Goal: Check status: Check status

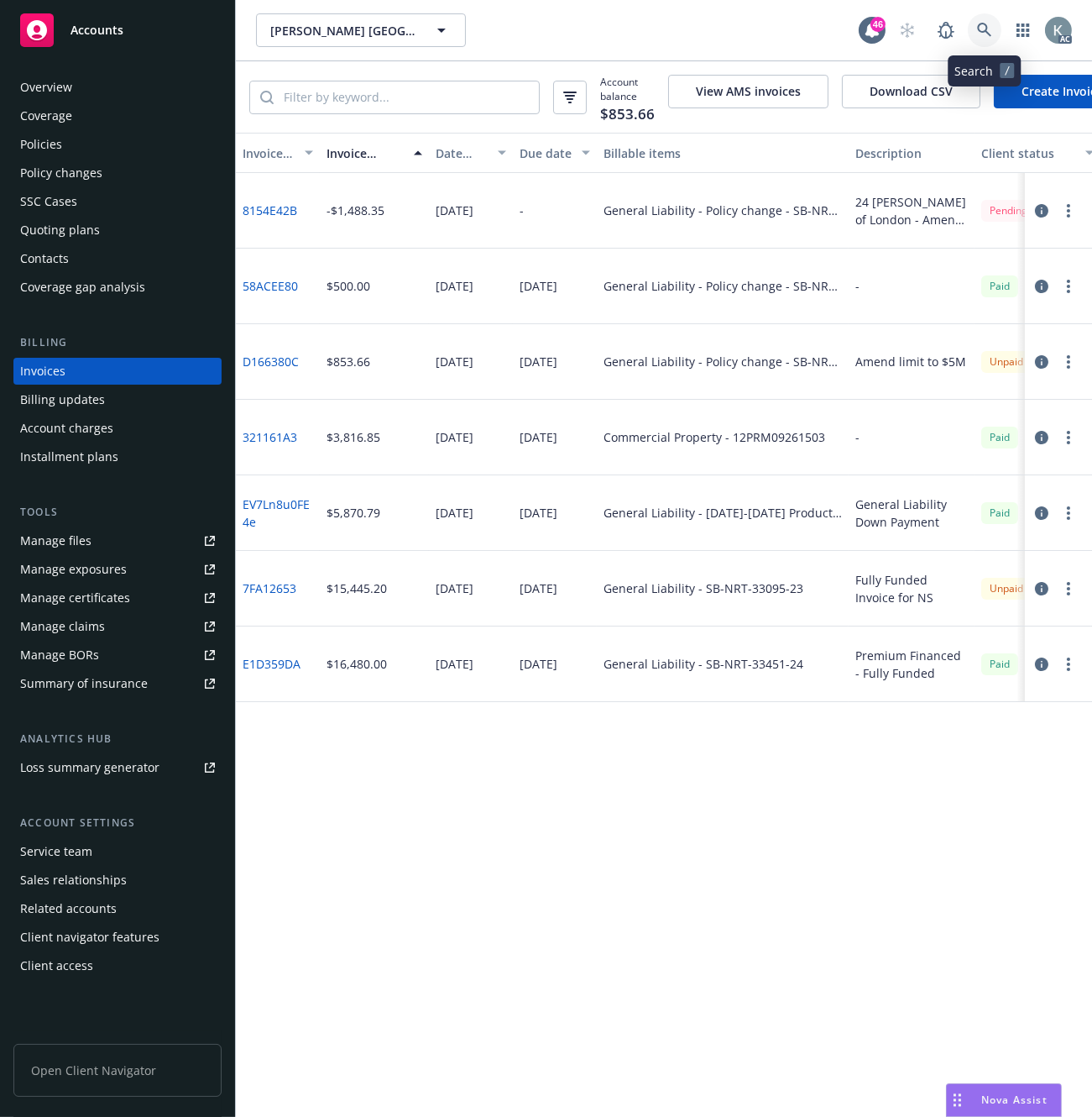
click at [983, 21] on link at bounding box center [985, 31] width 33 height 33
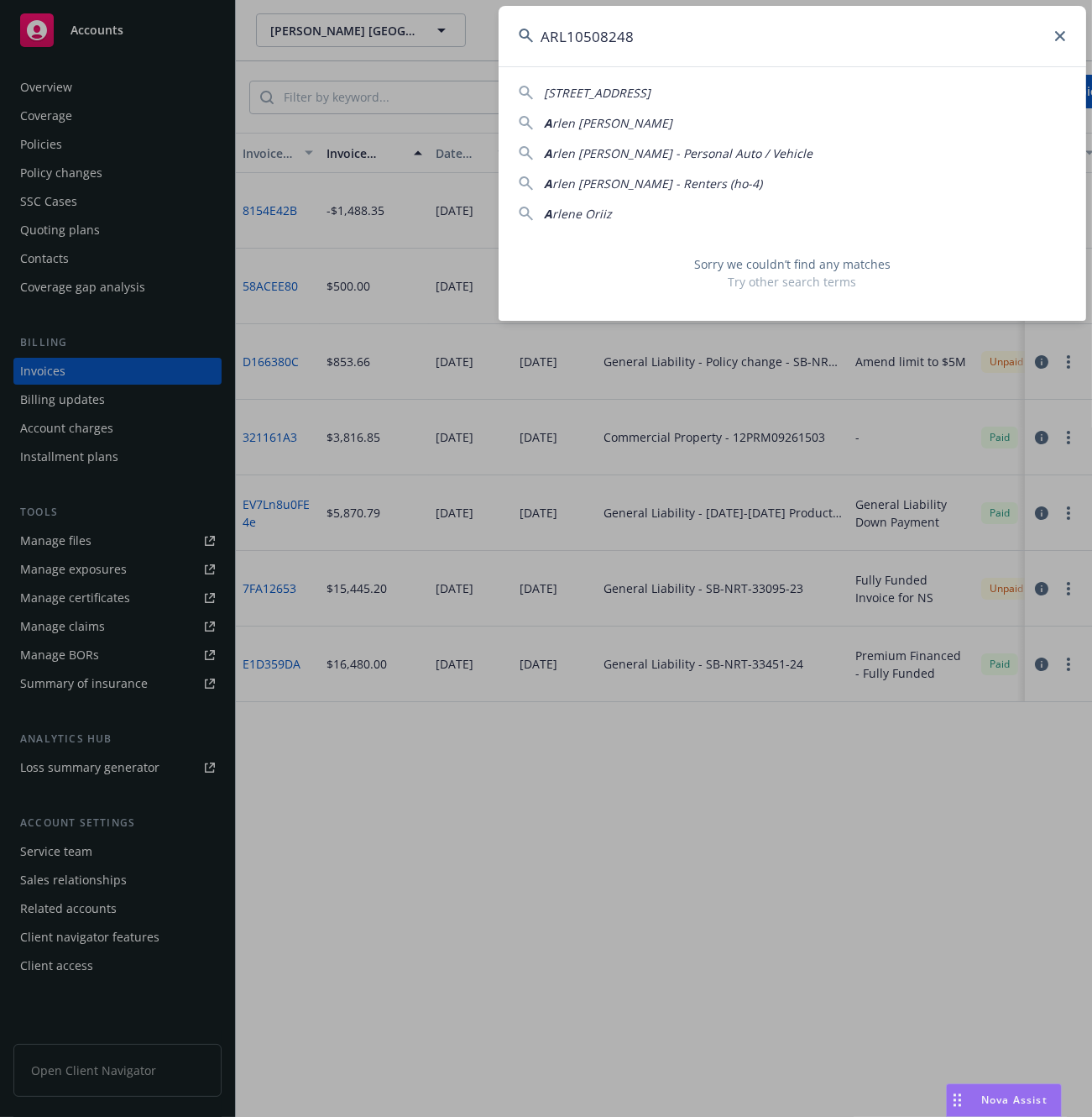
drag, startPoint x: 634, startPoint y: 33, endPoint x: 505, endPoint y: 33, distance: 129.0
click at [505, 33] on input "ARL10508248" at bounding box center [792, 35] width 588 height 60
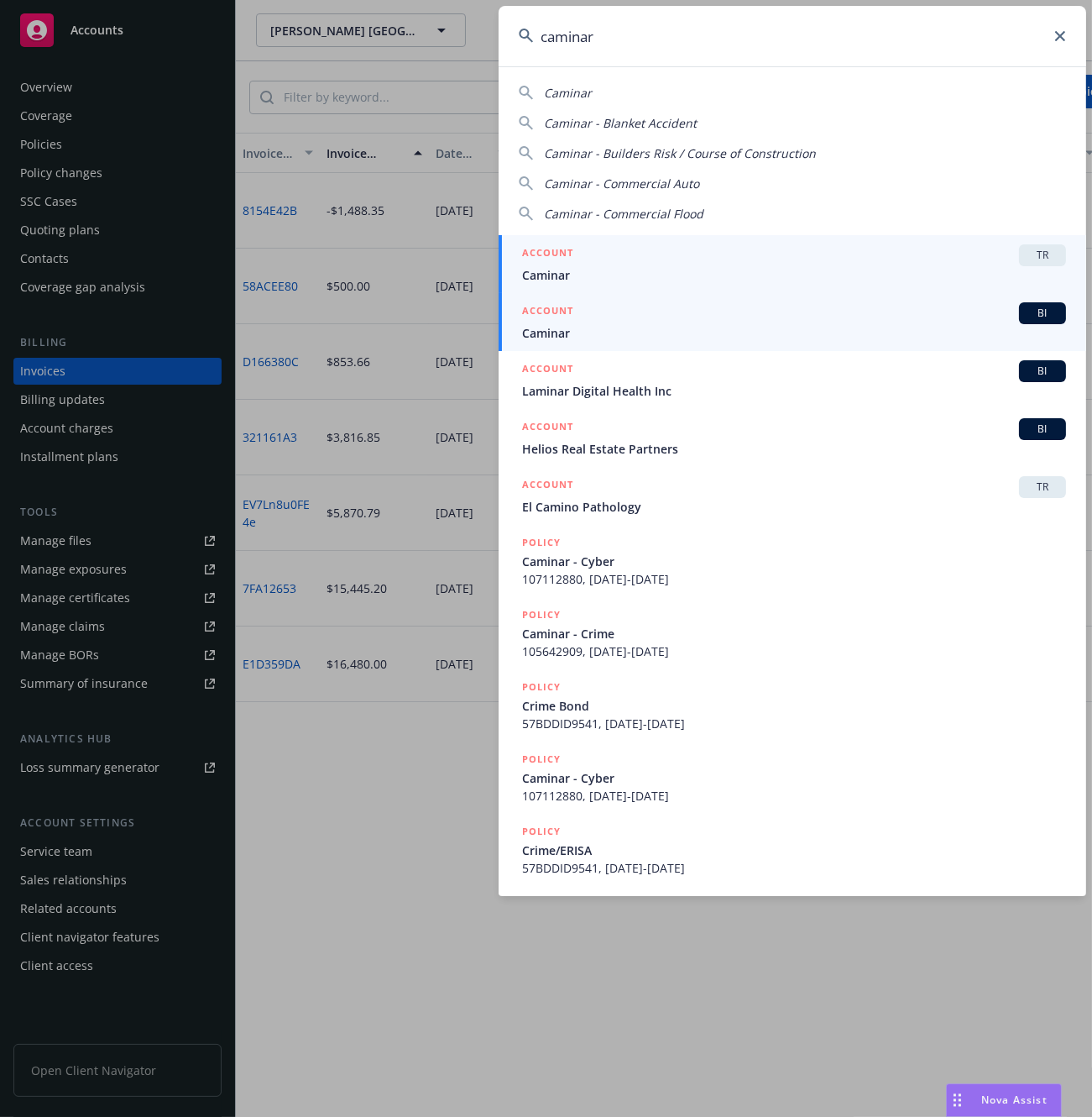
type input "caminar"
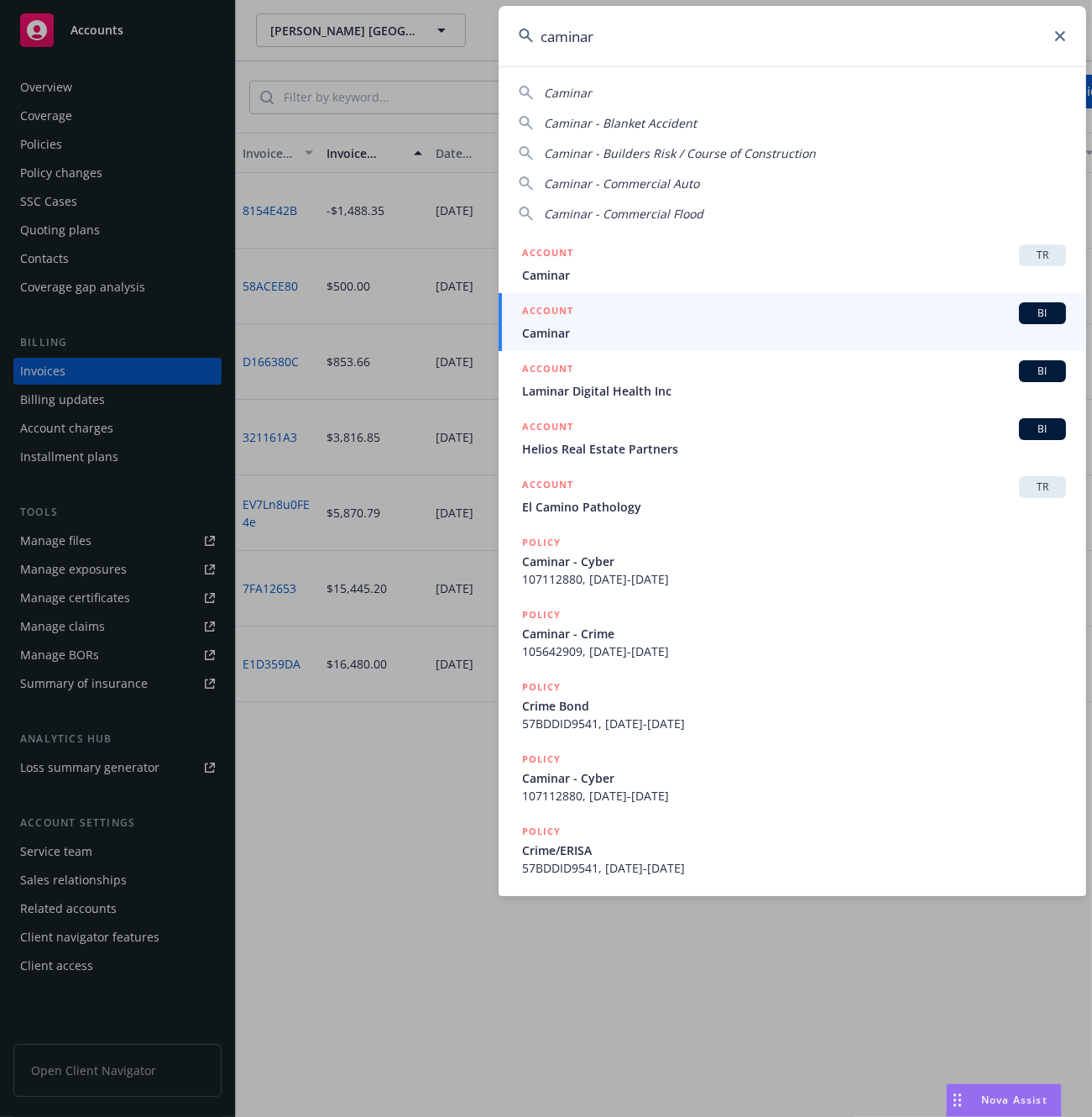
click at [544, 331] on div at bounding box center [536, 322] width 20 height 44
click at [549, 336] on span "Caminar" at bounding box center [794, 333] width 544 height 18
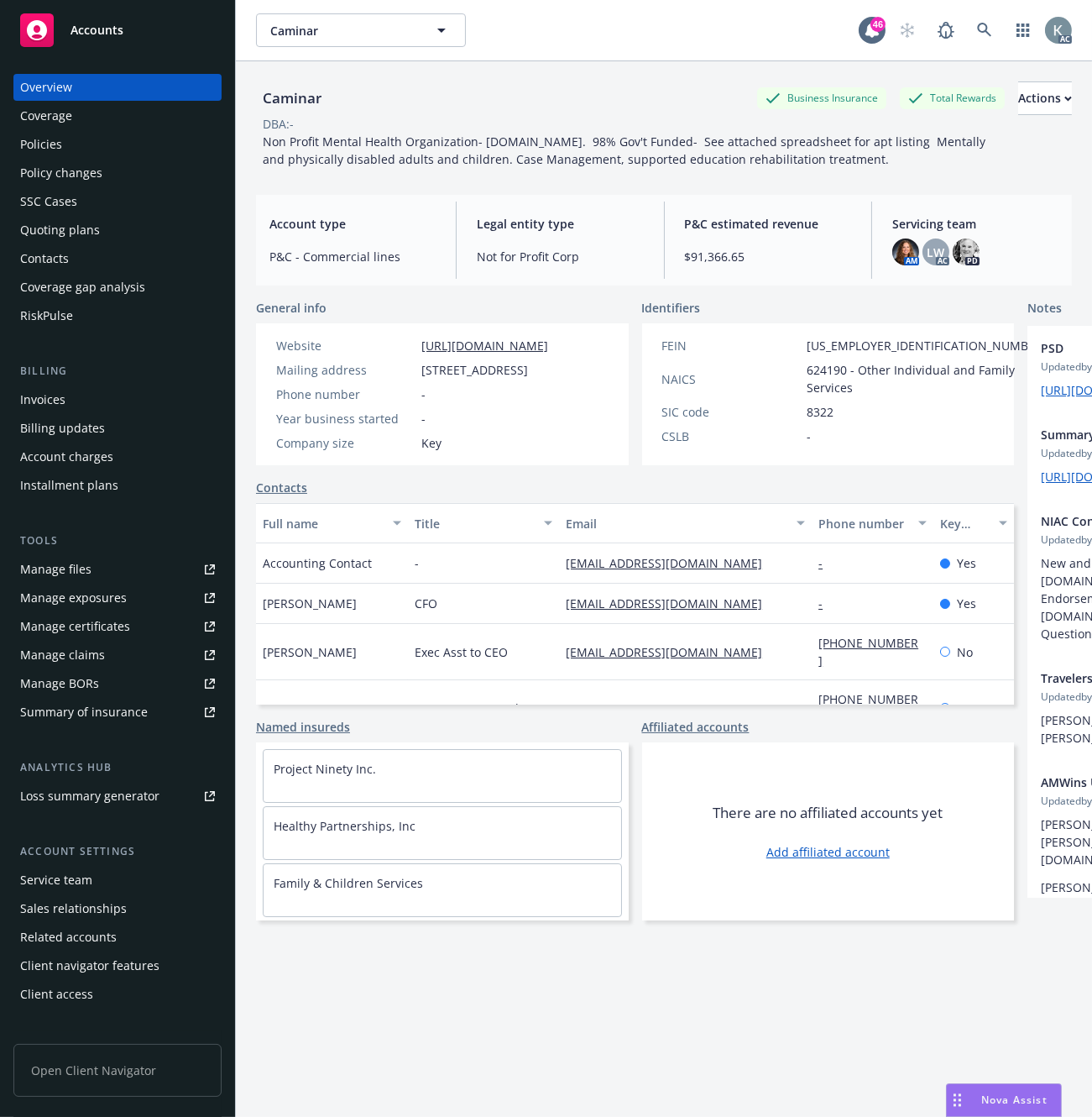
click at [44, 399] on div "Invoices" at bounding box center [43, 399] width 45 height 27
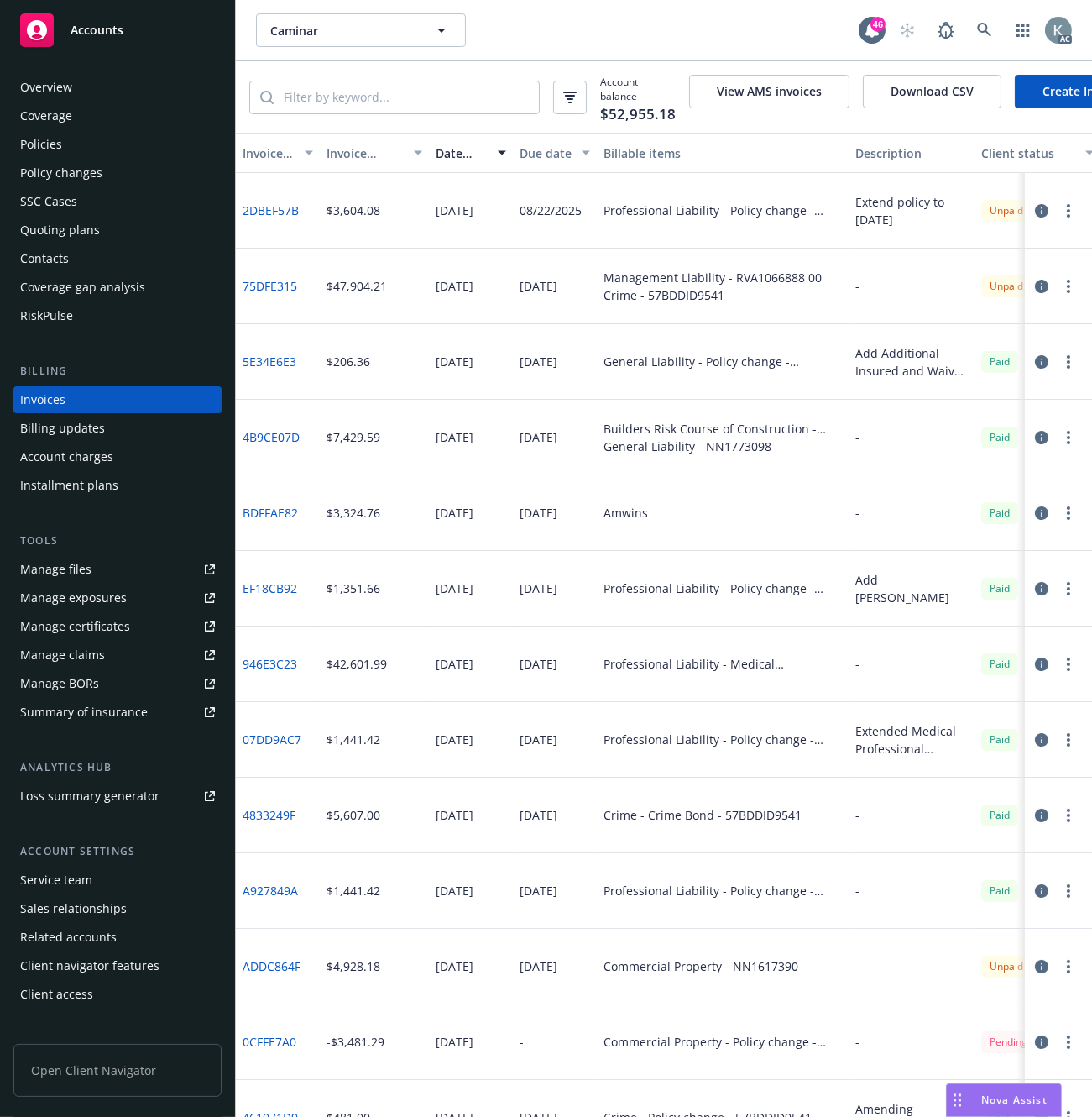
click at [343, 162] on div "Invoice amount" at bounding box center [365, 153] width 77 height 18
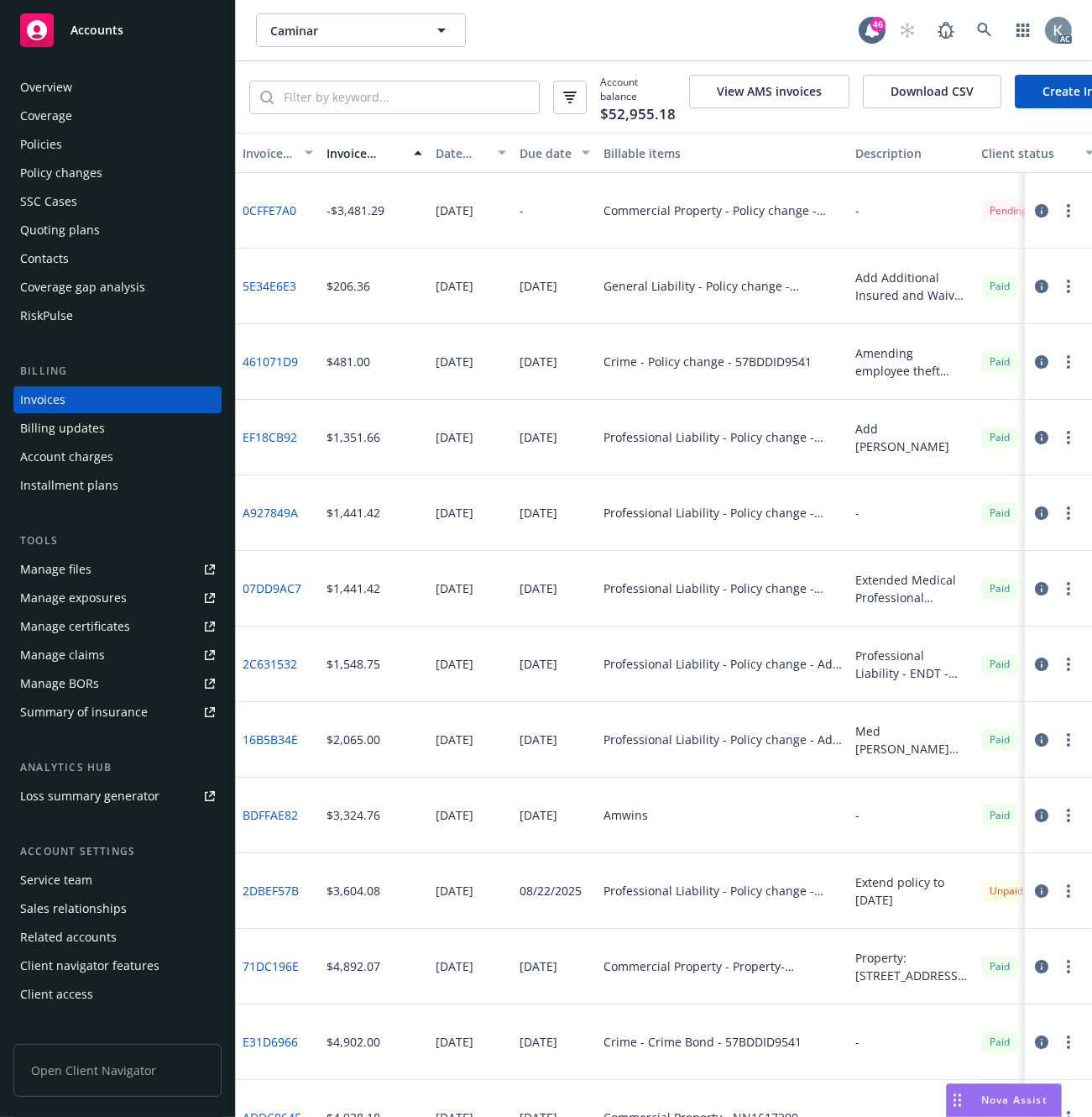
click at [273, 220] on link "0CFFE7A0" at bounding box center [270, 210] width 54 height 18
click at [50, 139] on div "Policies" at bounding box center [41, 144] width 42 height 27
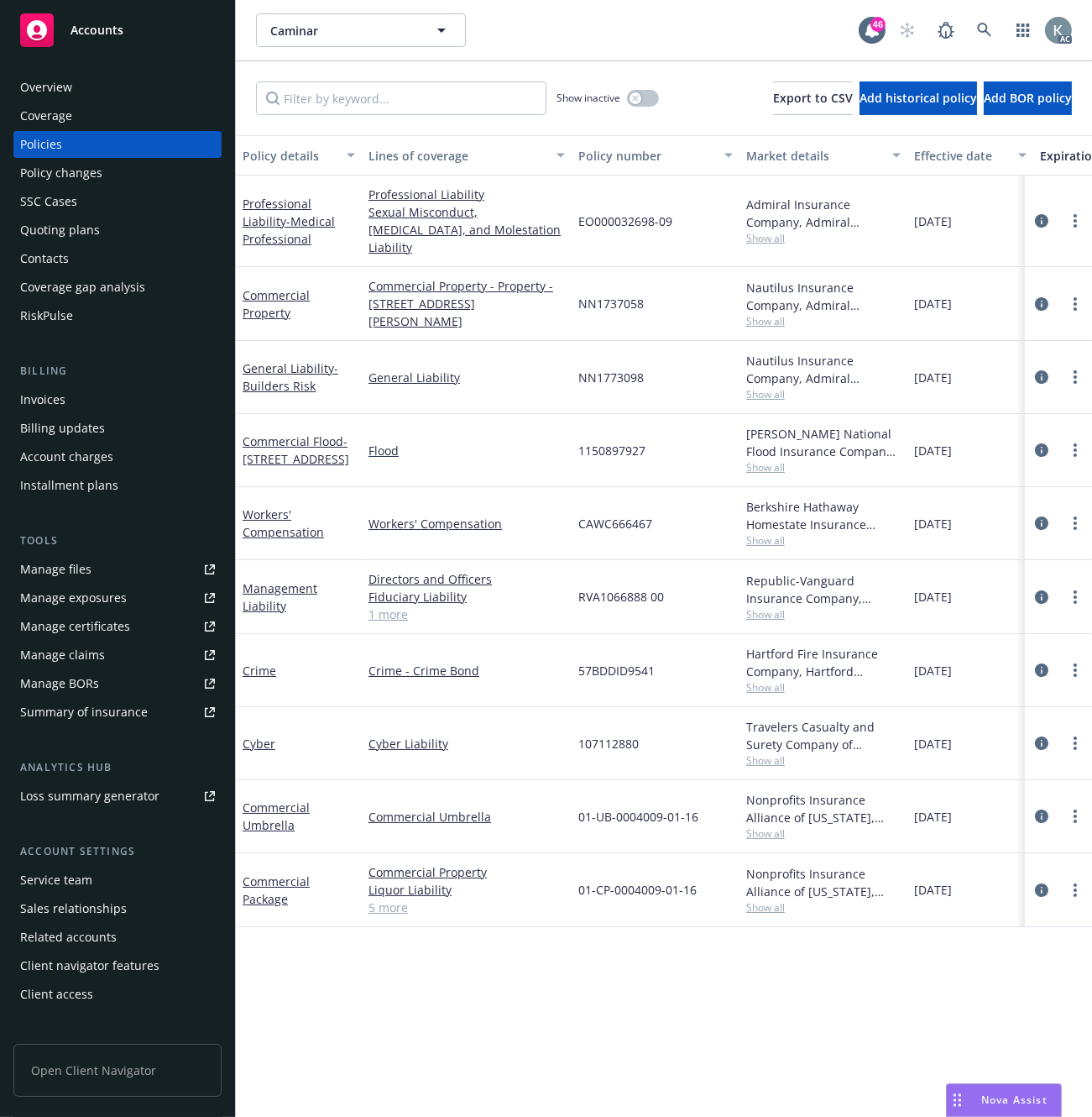
click at [43, 397] on div "Invoices" at bounding box center [43, 399] width 45 height 27
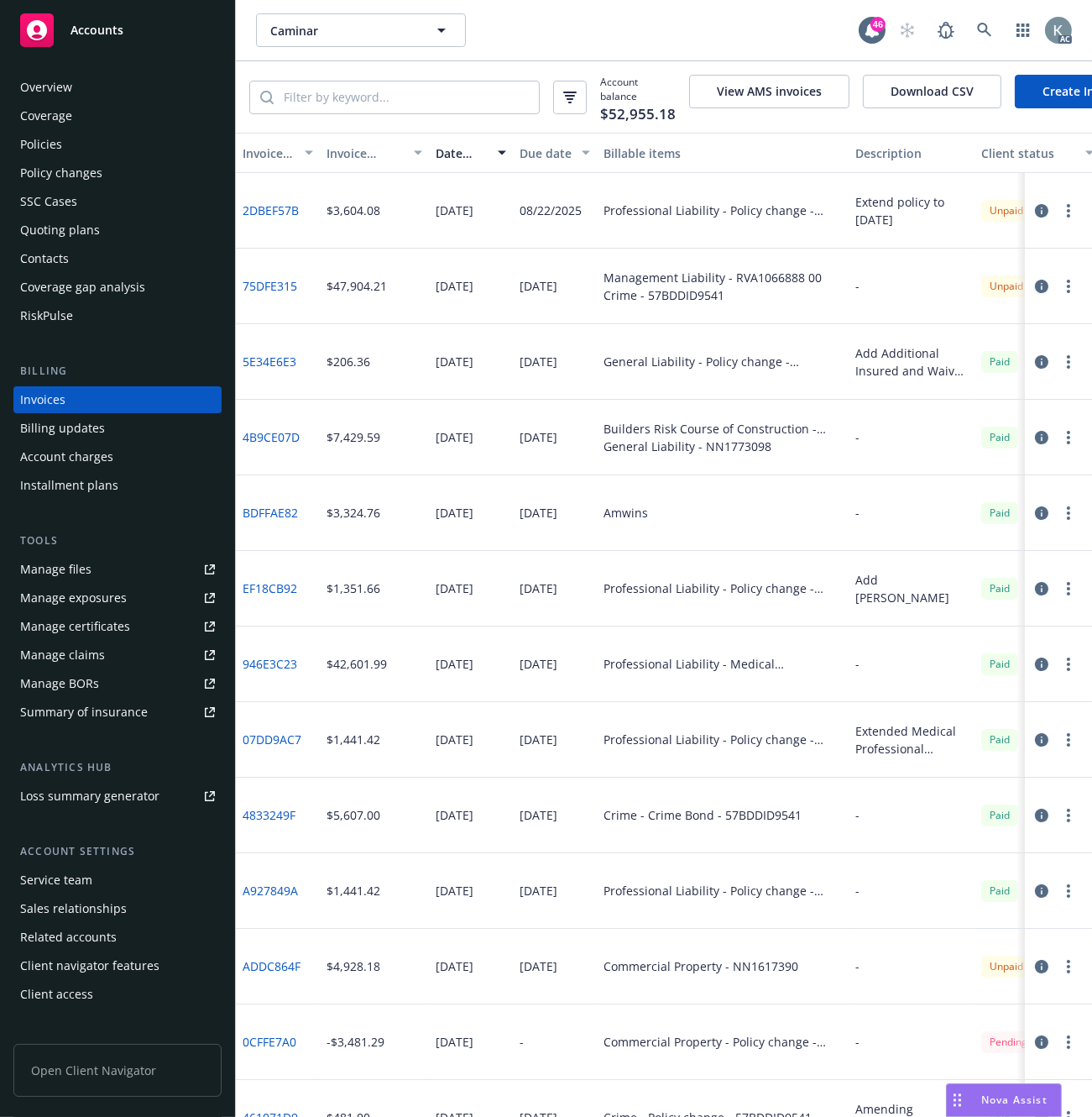
click at [356, 162] on div "Invoice amount" at bounding box center [365, 153] width 77 height 18
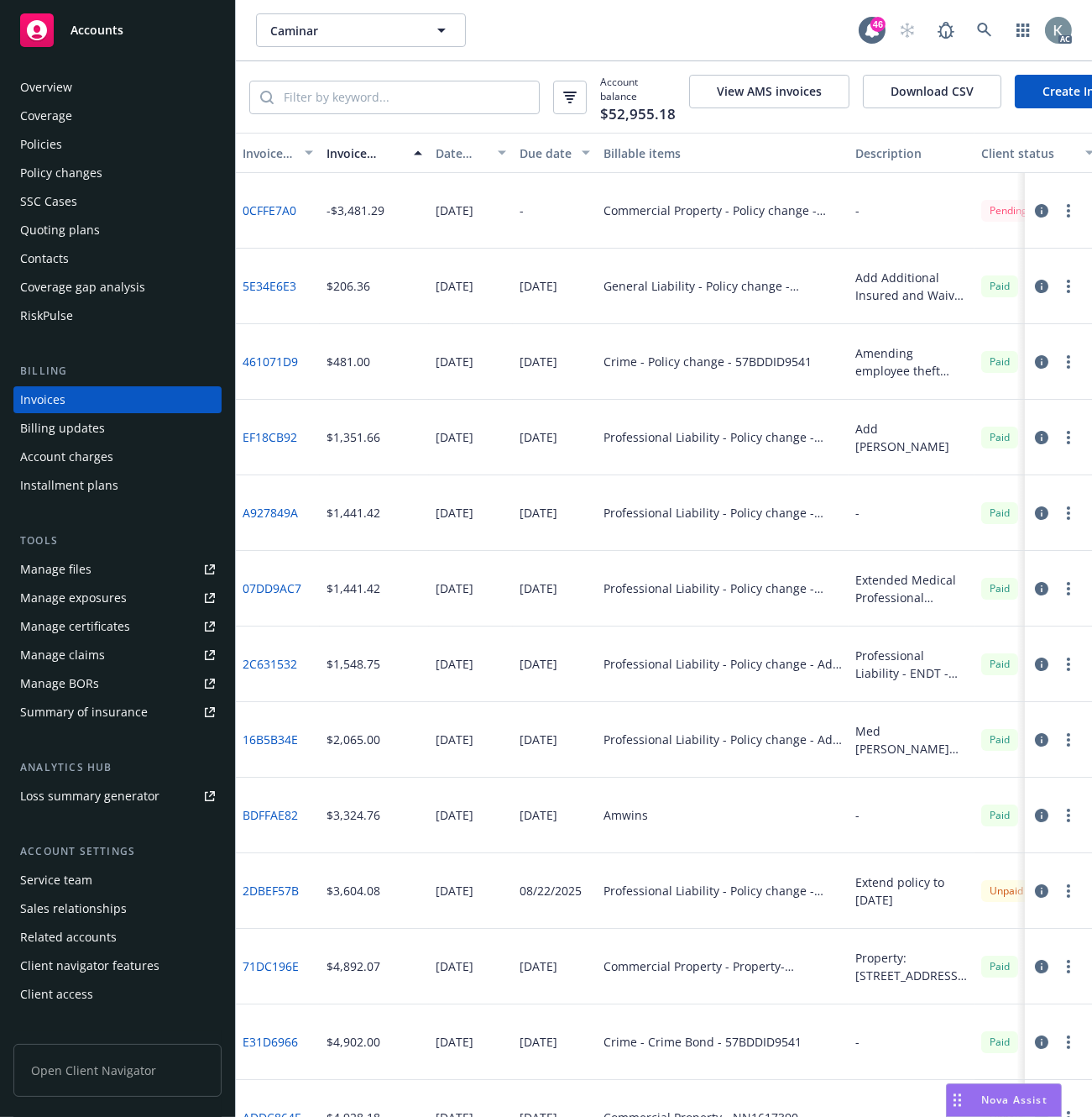
click at [253, 217] on link "0CFFE7A0" at bounding box center [270, 210] width 54 height 18
click at [979, 22] on icon at bounding box center [985, 30] width 15 height 15
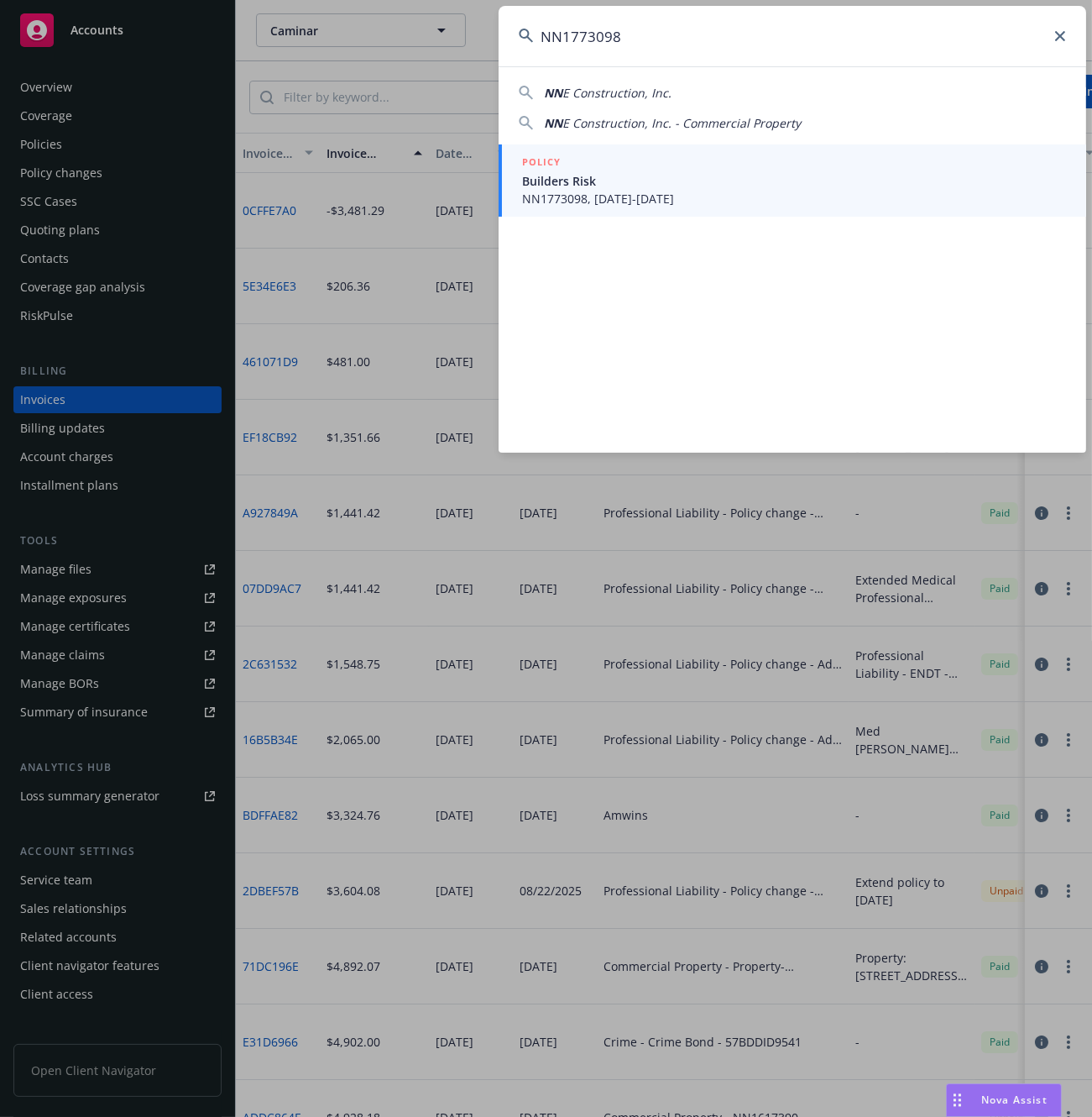
type input "NN1773098"
click at [569, 195] on span "NN1773098, [DATE]-[DATE]" at bounding box center [794, 198] width 544 height 18
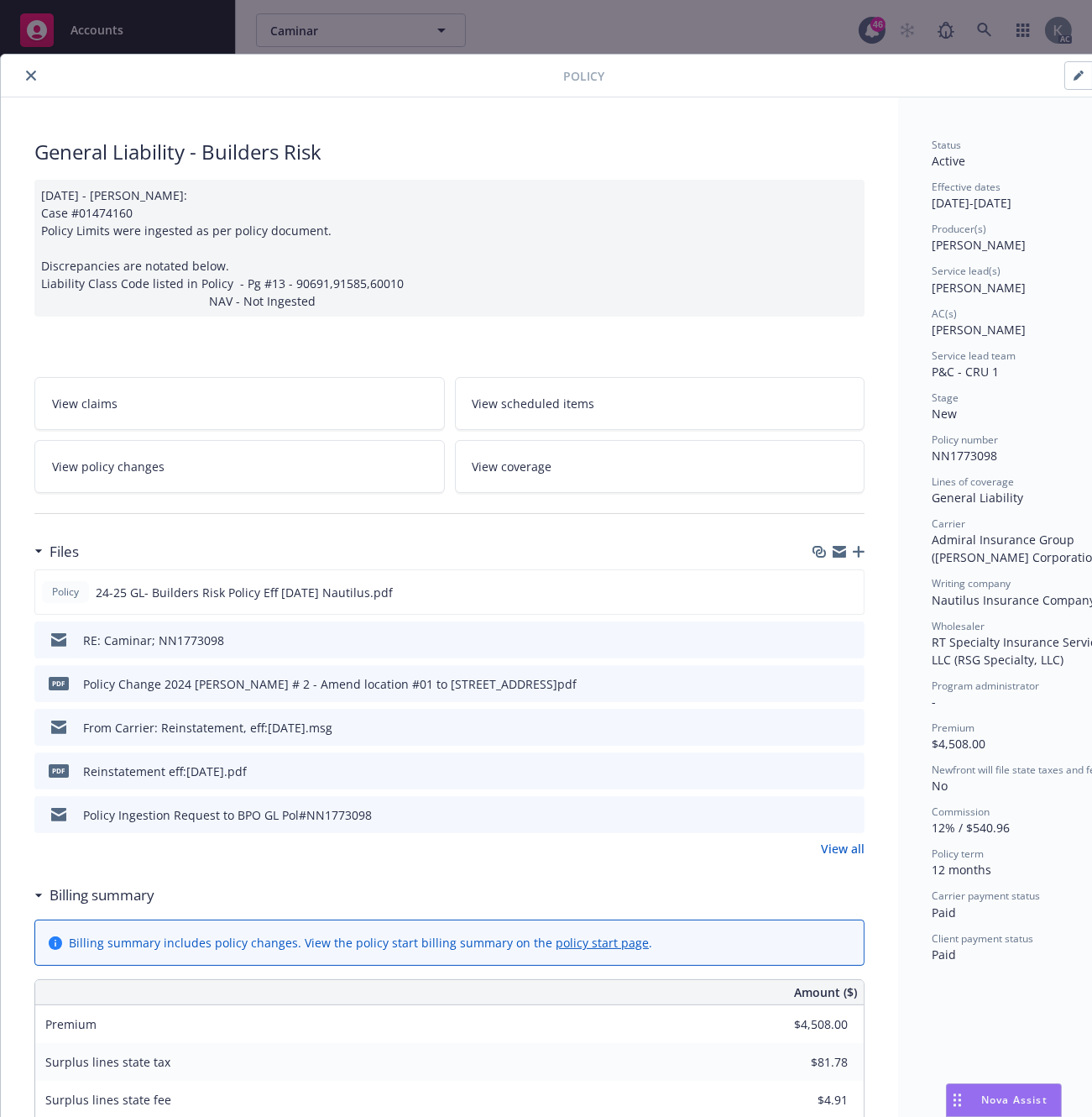
click at [112, 471] on span "View policy changes" at bounding box center [107, 466] width 112 height 18
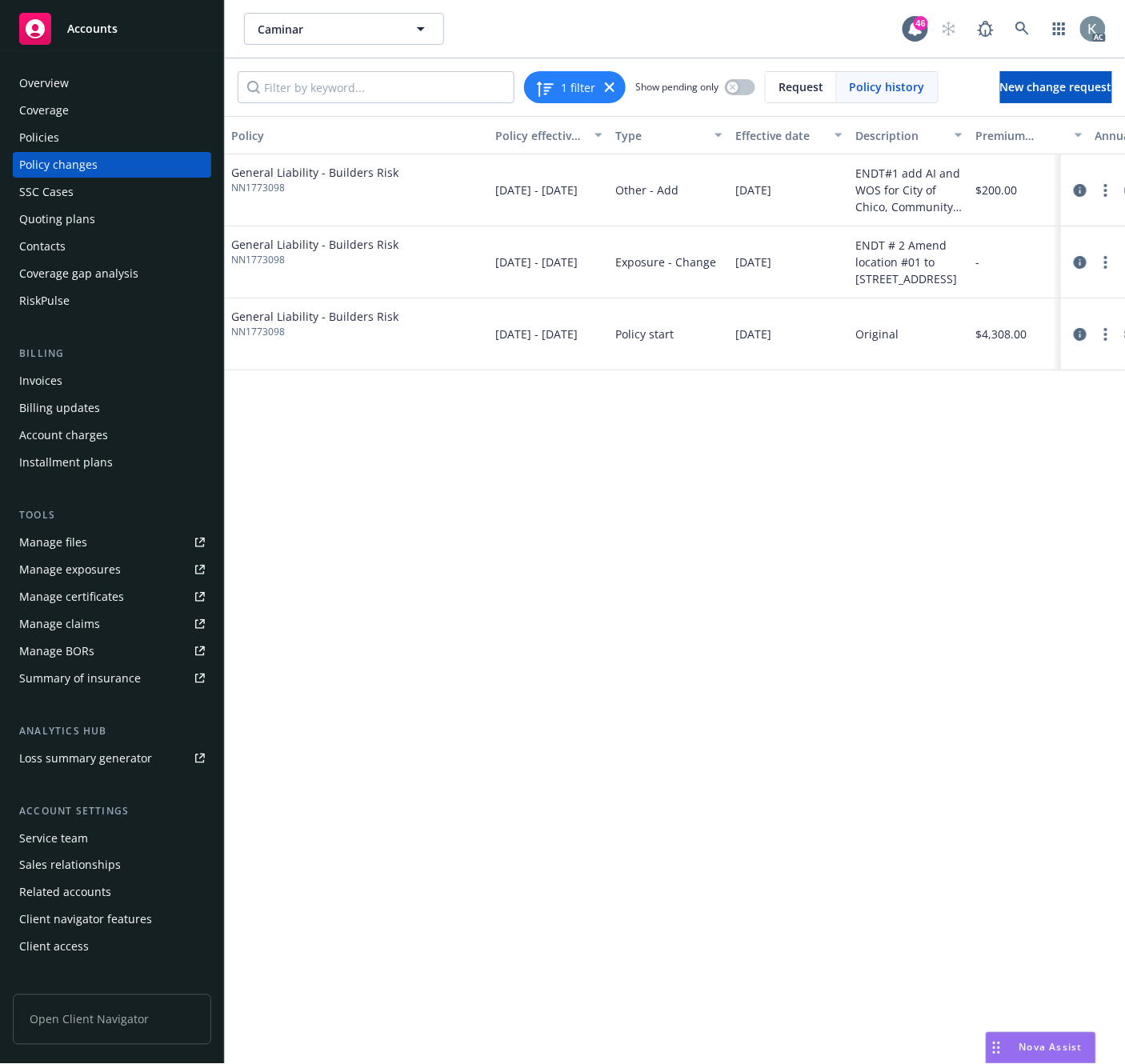
drag, startPoint x: 667, startPoint y: 427, endPoint x: 739, endPoint y: 356, distance: 101.1
click at [668, 427] on div "Policy Policy effective dates Type Effective date Description Premium change An…" at bounding box center [675, 582] width 900 height 934
